Goal: Information Seeking & Learning: Learn about a topic

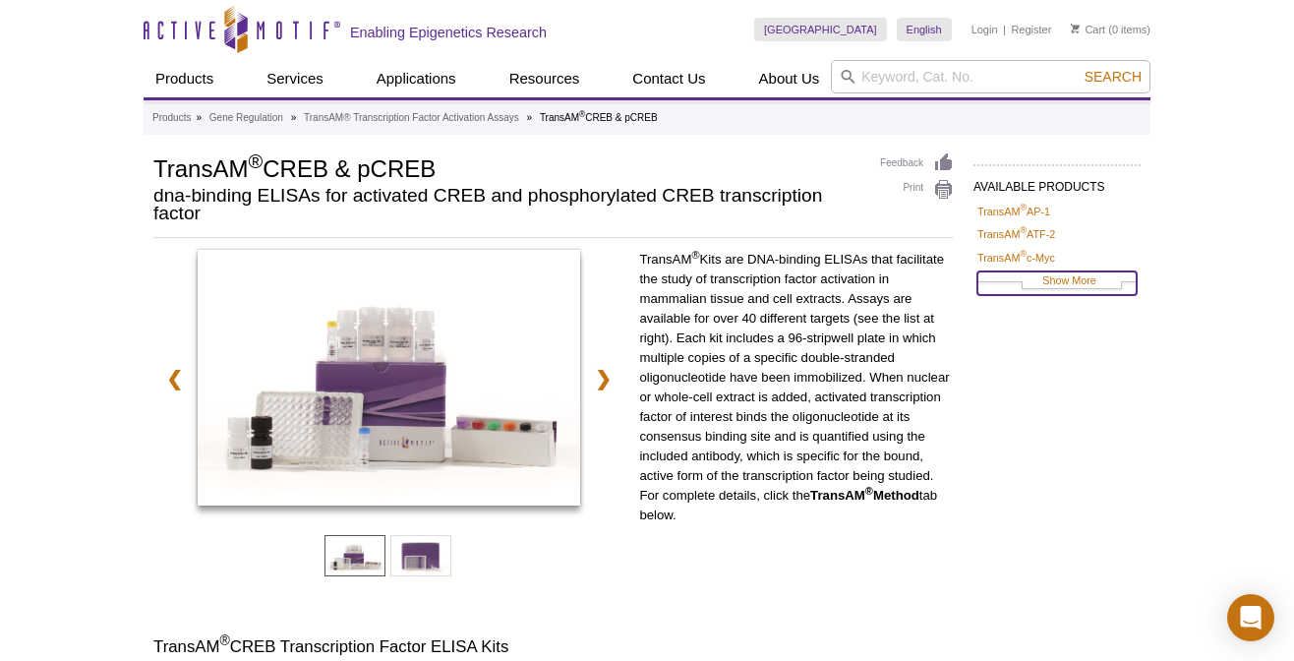
click at [1065, 278] on link "Show More" at bounding box center [1056, 282] width 159 height 23
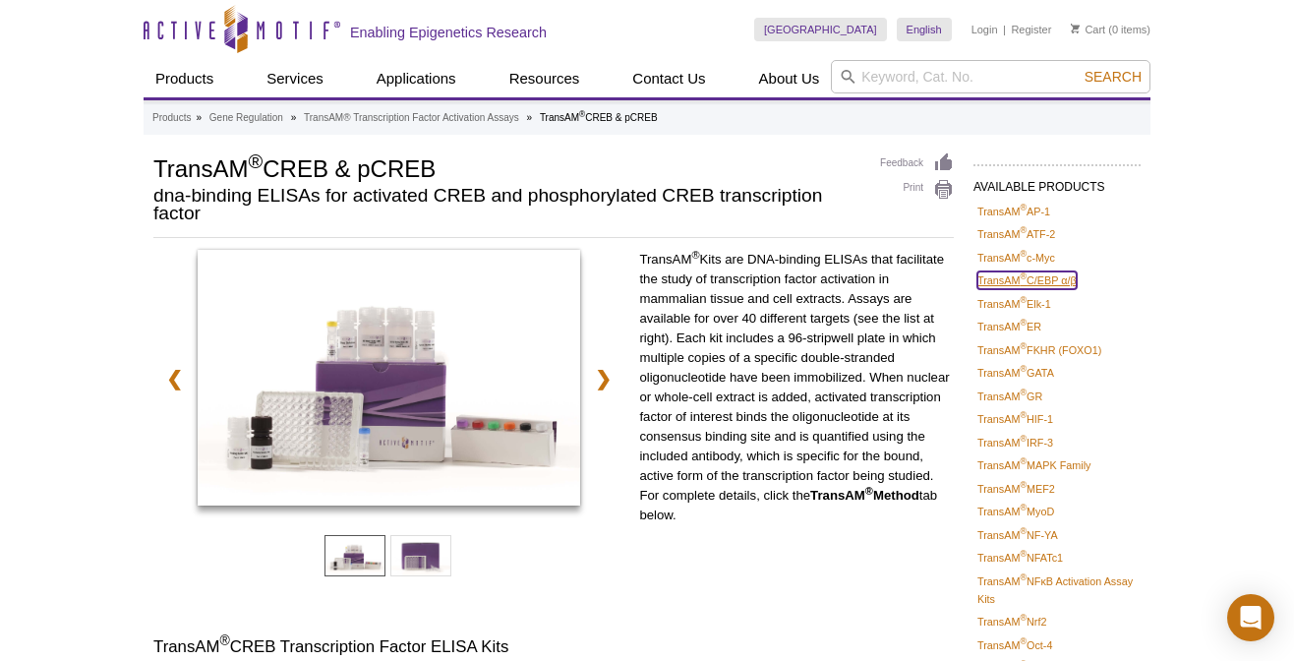
click at [1036, 279] on link "TransAM ® C/EBP α/β" at bounding box center [1026, 280] width 99 height 18
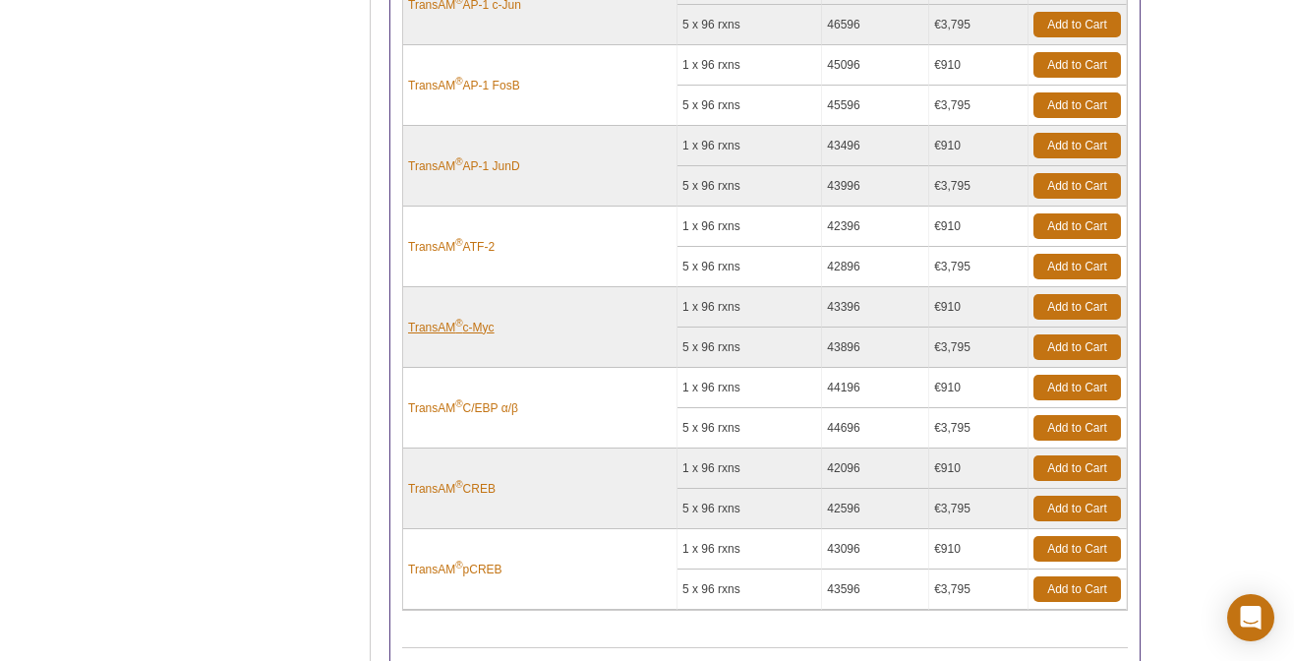
scroll to position [471, 0]
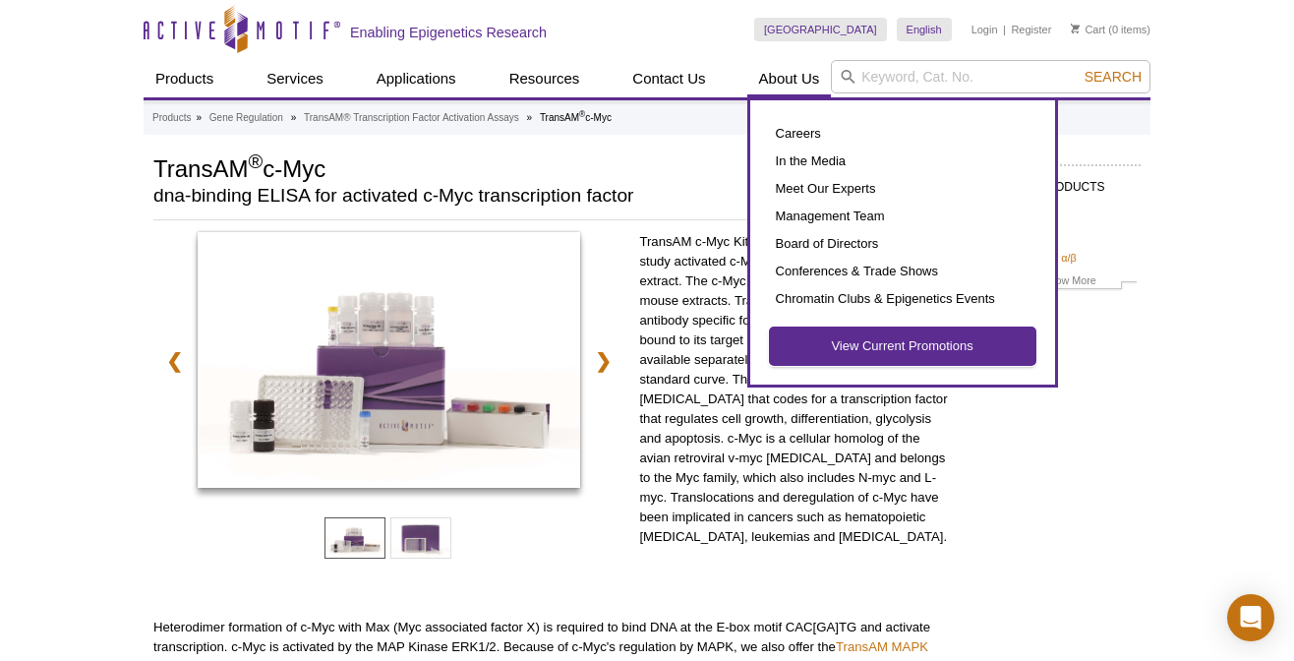
click at [906, 343] on link "View Current Promotions" at bounding box center [902, 345] width 265 height 37
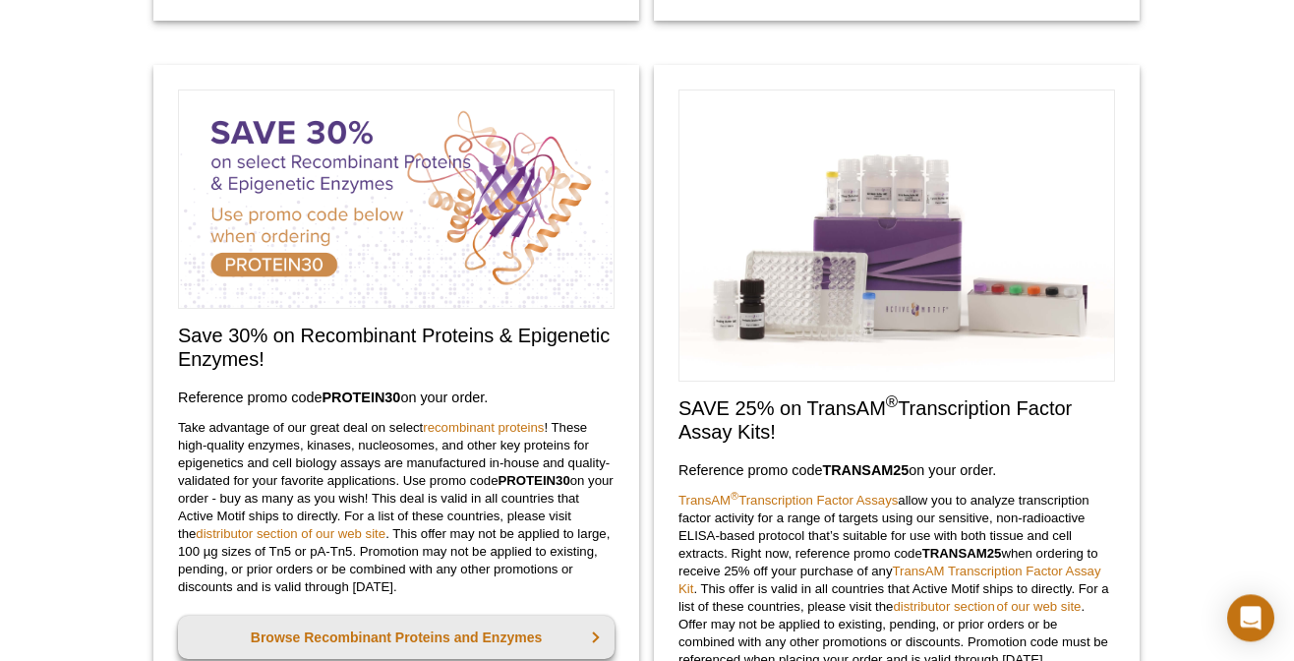
scroll to position [863, 0]
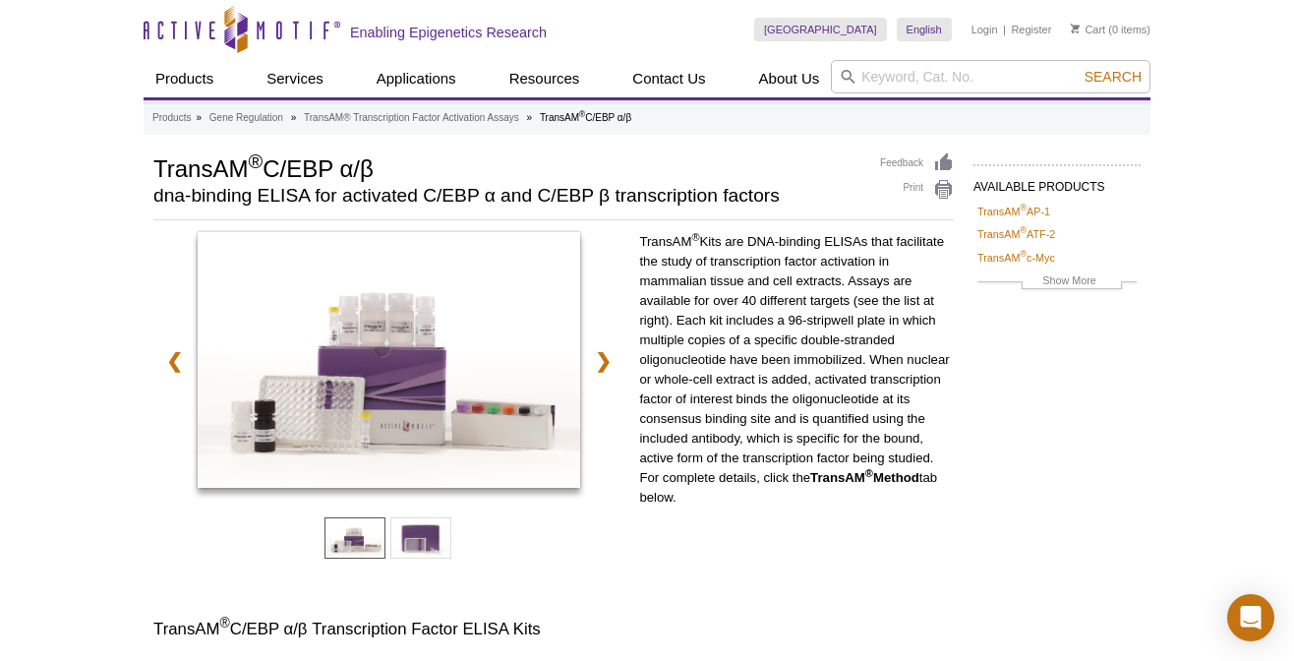
drag, startPoint x: 268, startPoint y: 164, endPoint x: 382, endPoint y: 167, distance: 113.1
click at [382, 167] on h1 "TransAM ® C/EBP α/β" at bounding box center [506, 166] width 707 height 29
copy h1 "C/EBP α/β"
